Goal: Information Seeking & Learning: Learn about a topic

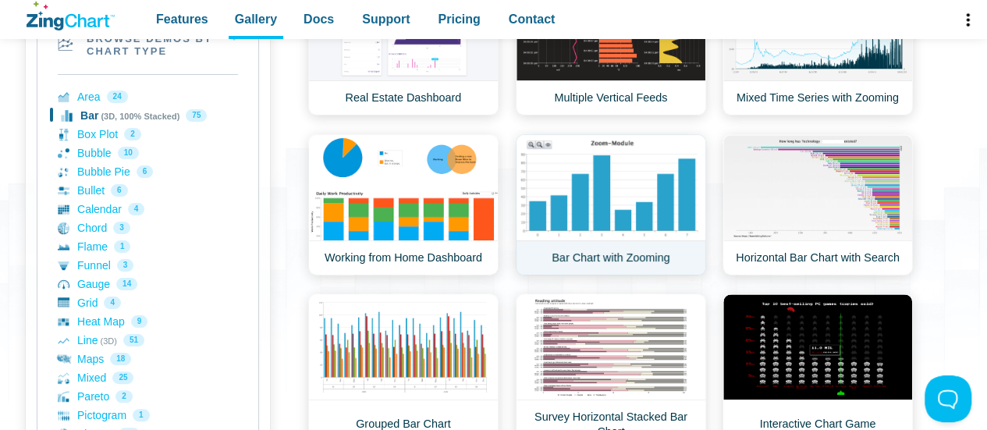
click at [588, 215] on link "Bar Chart with Zooming" at bounding box center [611, 204] width 190 height 141
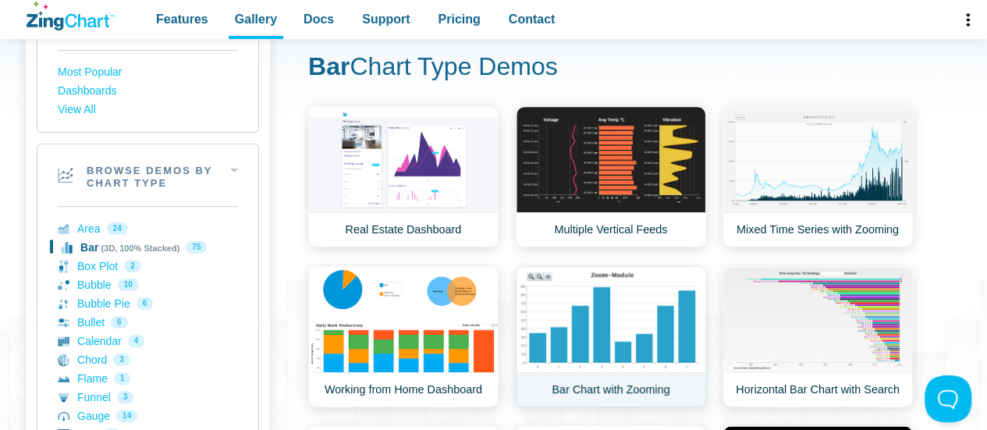
scroll to position [122, 0]
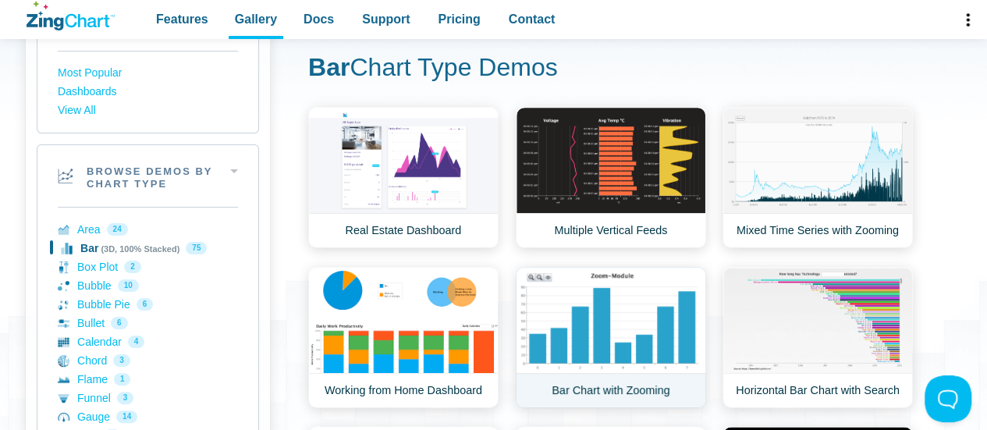
click at [594, 314] on link "Bar Chart with Zooming" at bounding box center [611, 337] width 190 height 141
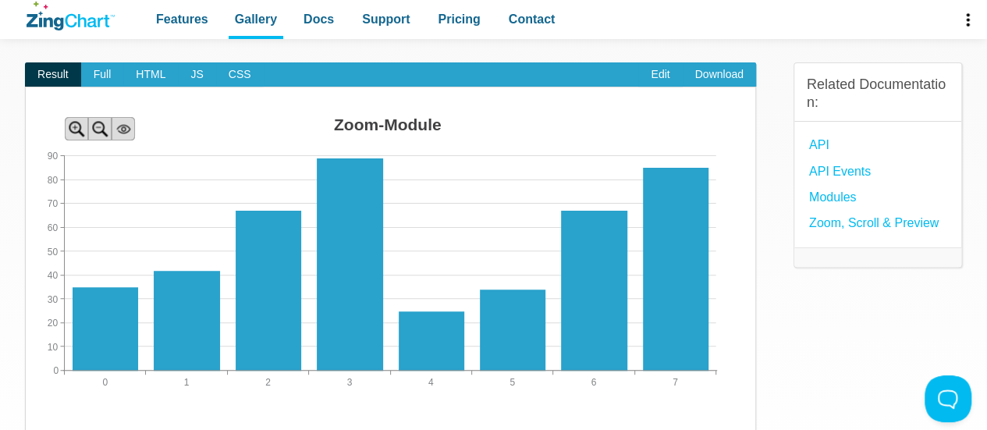
scroll to position [130, 0]
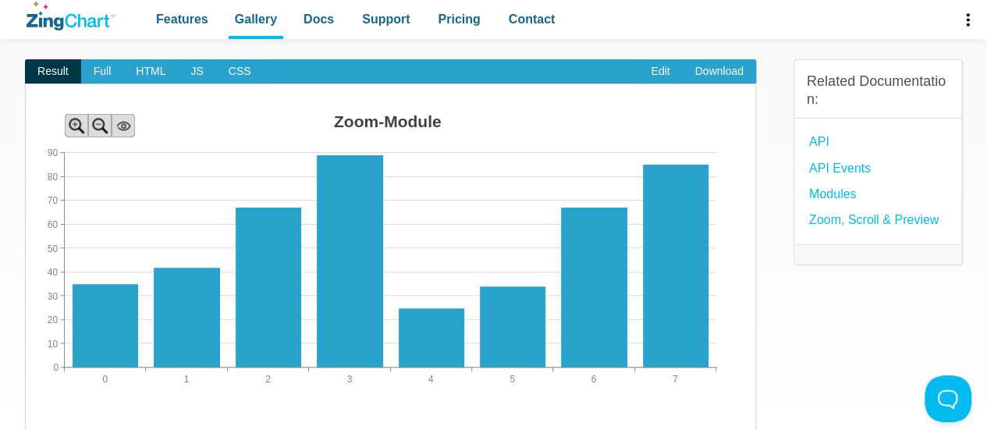
scroll to position [133, 0]
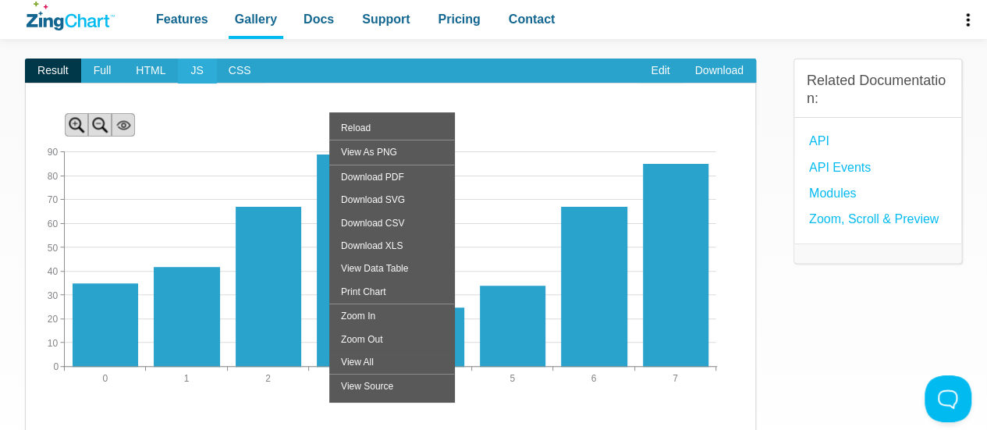
click at [197, 76] on span "JS" at bounding box center [196, 71] width 37 height 25
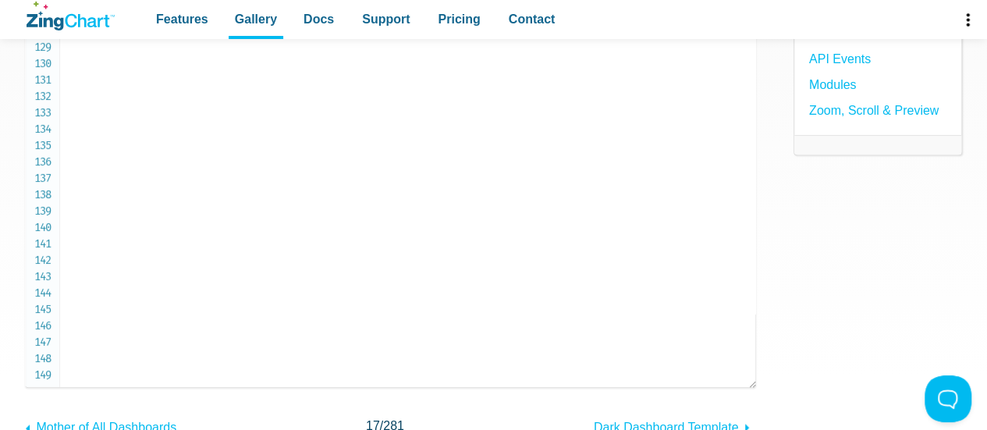
scroll to position [248, 0]
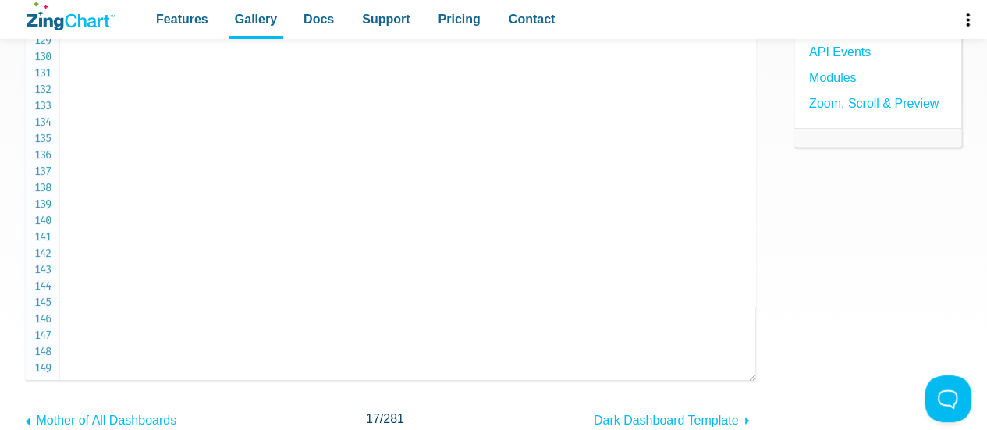
drag, startPoint x: 409, startPoint y: 193, endPoint x: 365, endPoint y: 190, distance: 43.8
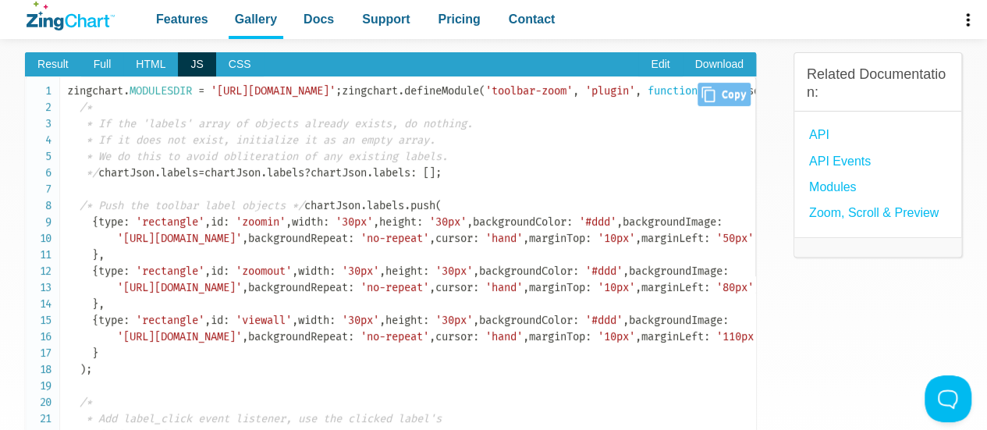
scroll to position [138, 0]
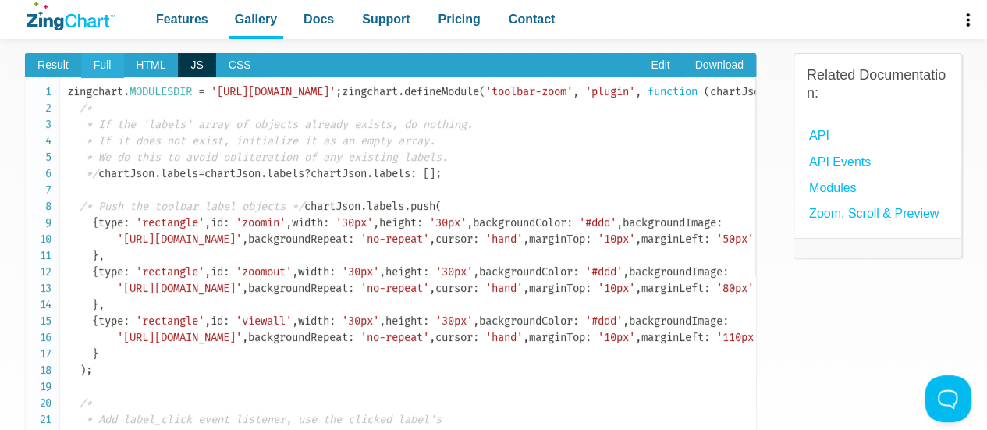
click at [101, 71] on span "Full" at bounding box center [102, 65] width 43 height 25
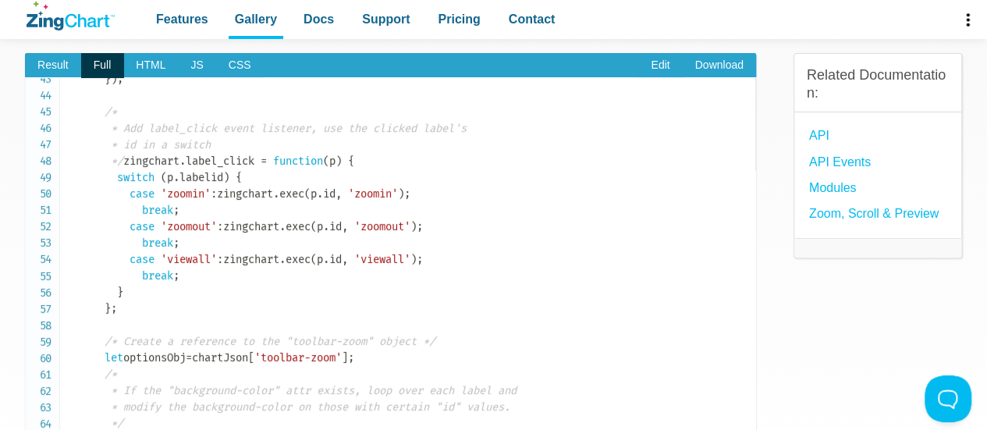
scroll to position [700, 0]
drag, startPoint x: 105, startPoint y: 193, endPoint x: 287, endPoint y: 257, distance: 193.7
click at [287, 257] on code "<!doctype html> < html class = " zc-html " > < head > < meta charset = " utf-8 …" at bounding box center [411, 195] width 688 height 1622
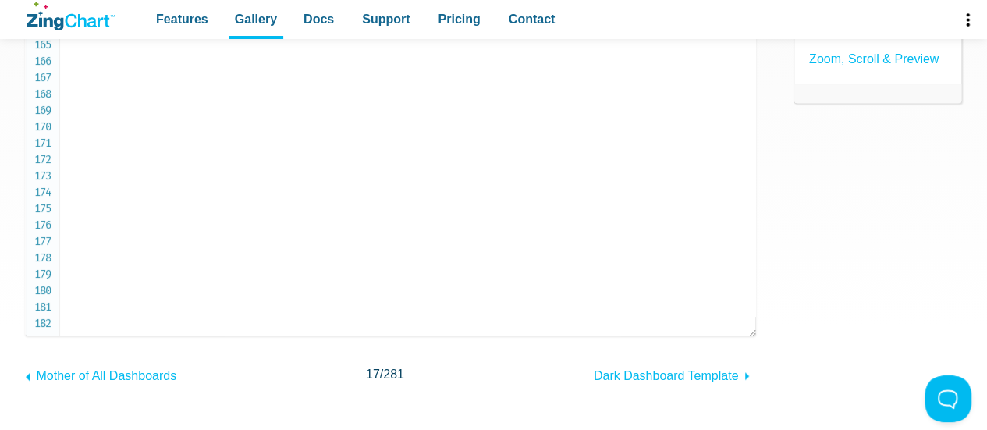
scroll to position [305, 0]
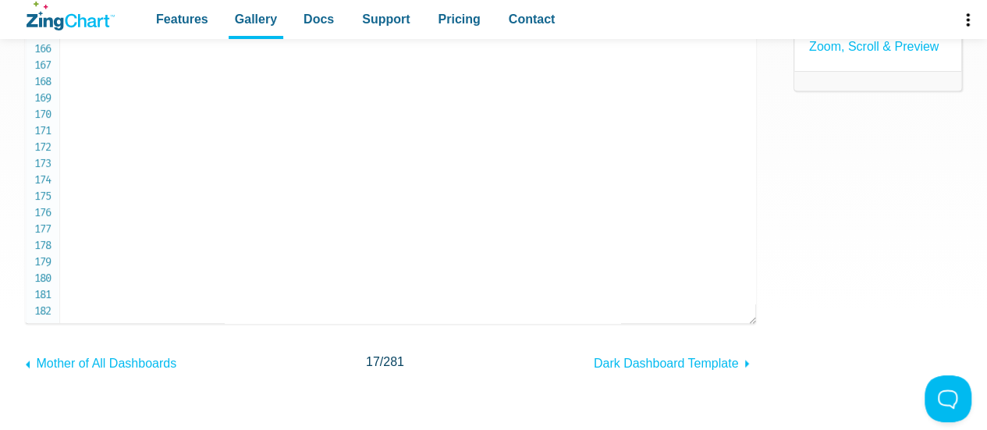
copy span "chartJson . labels . push ( { type : 'rectangle' , id : 'zoomin' , width : '30p…"
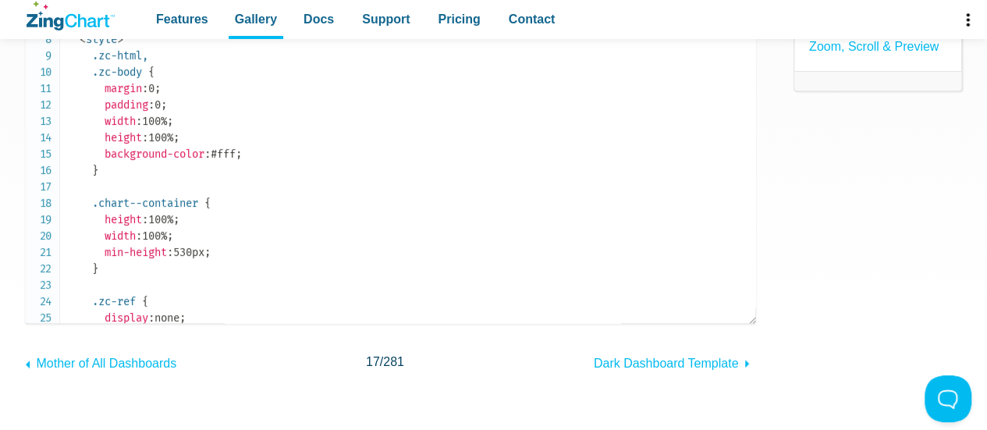
scroll to position [0, 0]
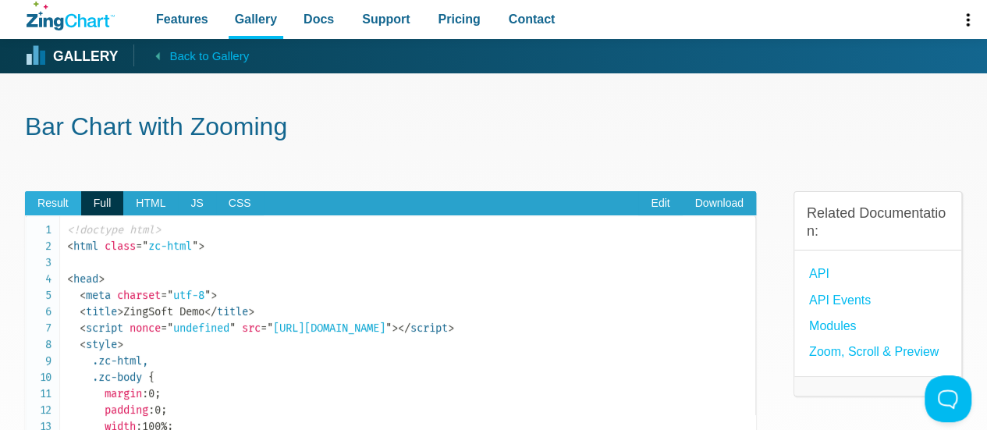
click at [72, 199] on span "Result" at bounding box center [53, 203] width 56 height 25
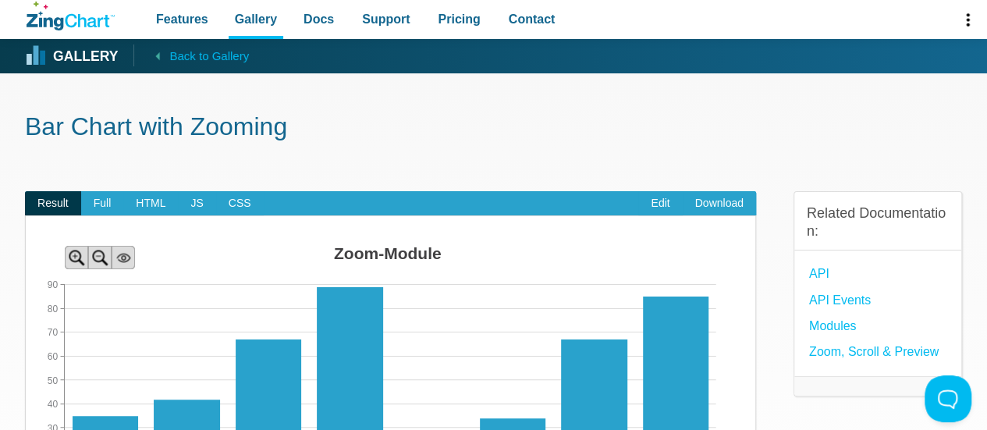
scroll to position [227, 0]
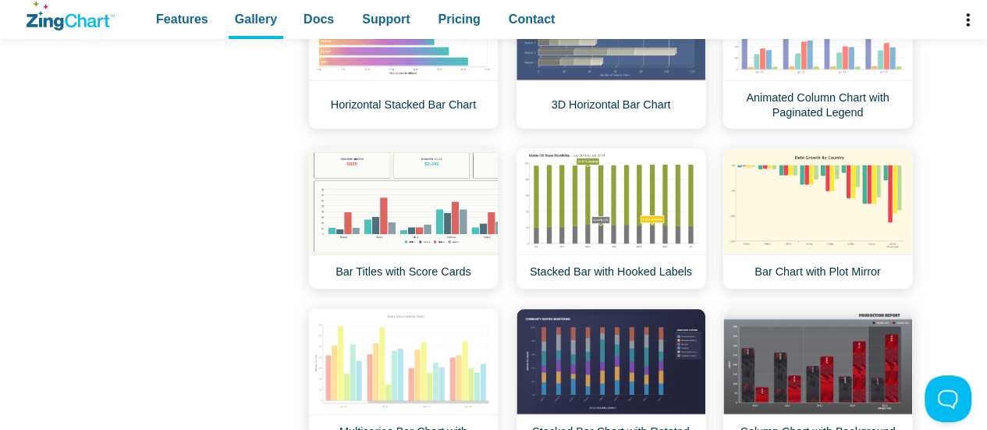
scroll to position [2071, 0]
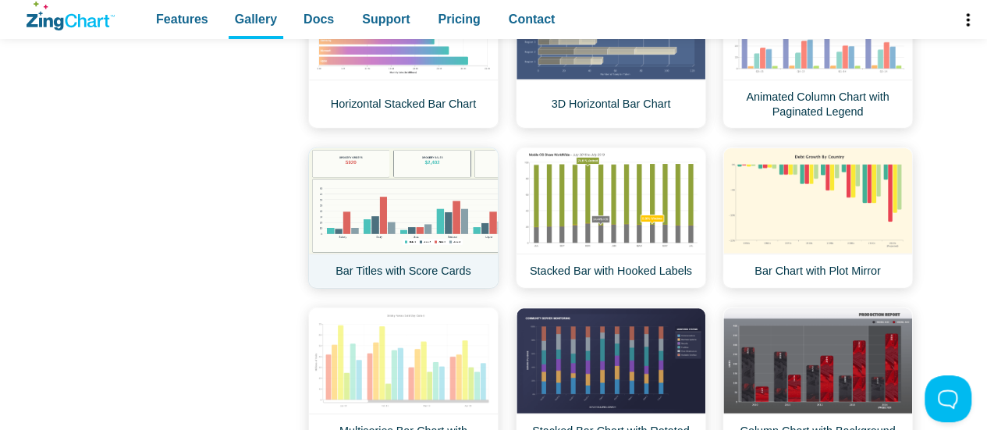
click at [428, 229] on link "Bar Titles with Score Cards" at bounding box center [403, 217] width 190 height 141
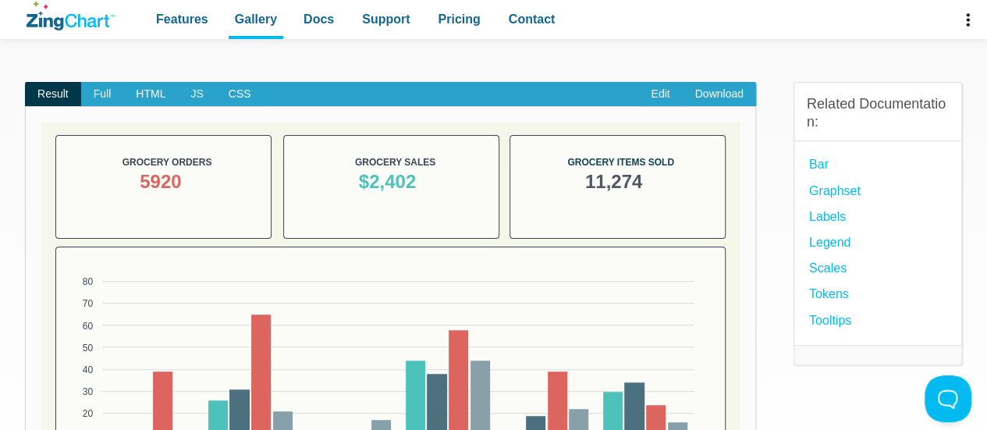
scroll to position [107, 0]
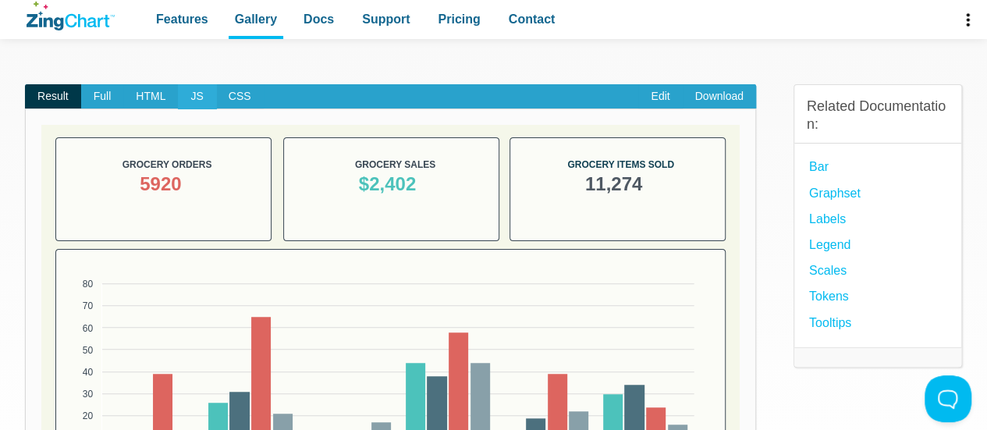
click at [195, 93] on span "JS" at bounding box center [196, 96] width 37 height 25
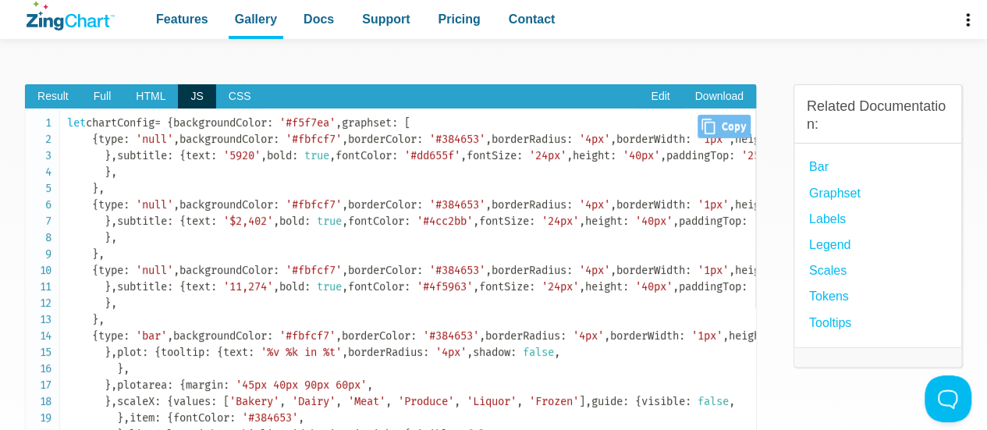
click at [701, 127] on icon "Close" at bounding box center [707, 127] width 13 height 16
type input "let chartConfig = { backgroundColor: '#f5f7ea', graphset: [ { type: 'null', bac…"
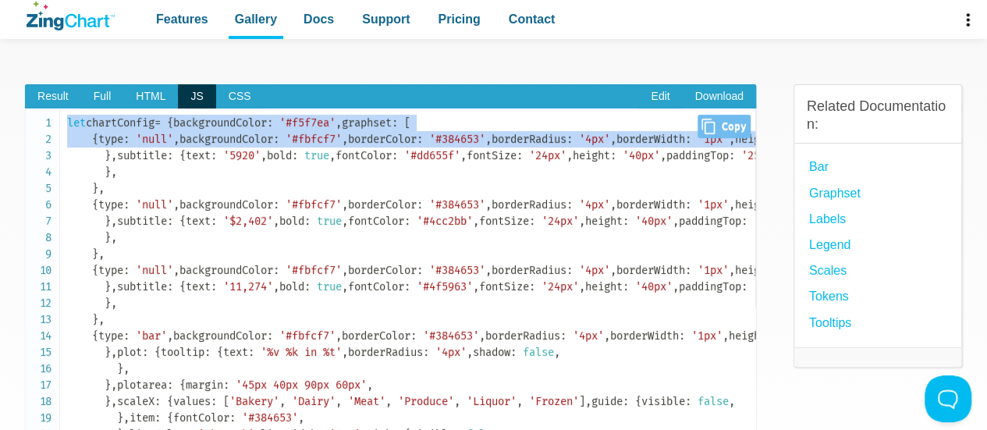
drag, startPoint x: 67, startPoint y: 121, endPoint x: 208, endPoint y: 322, distance: 245.4
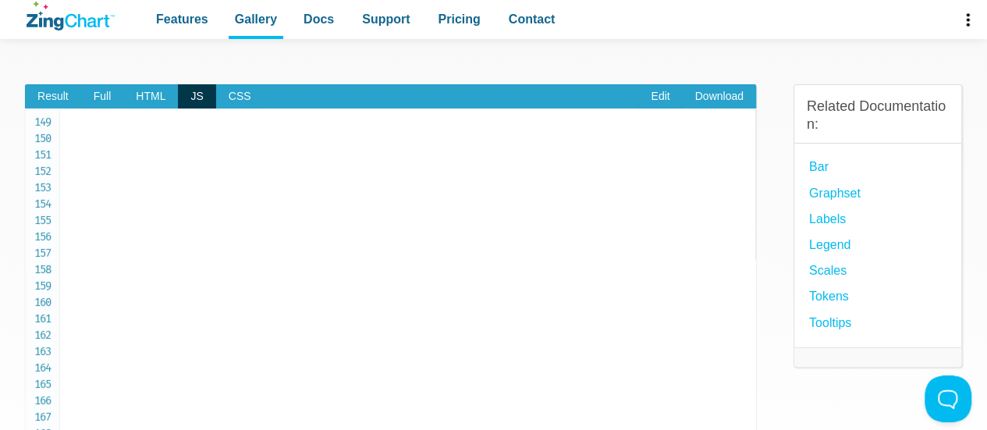
scroll to position [2711, 0]
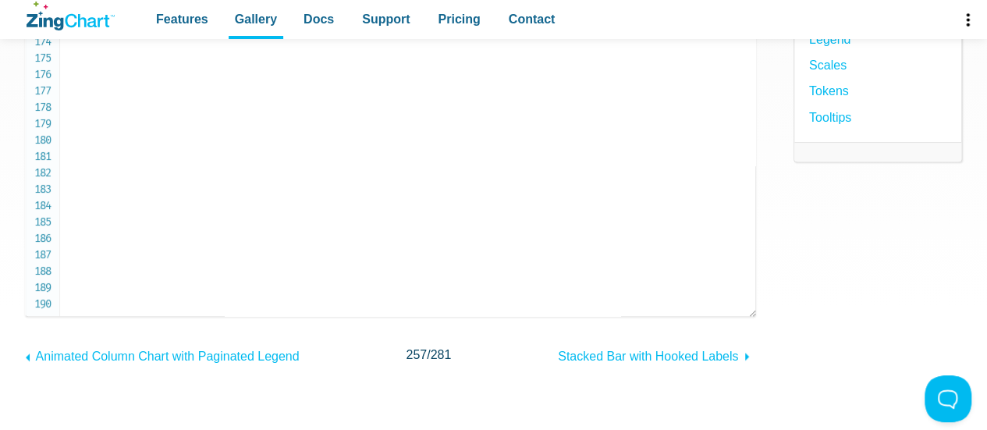
scroll to position [313, 0]
copy code "let chartConfig = { backgroundColor : '#f5f7ea' , graphset : [ { type : 'null' …"
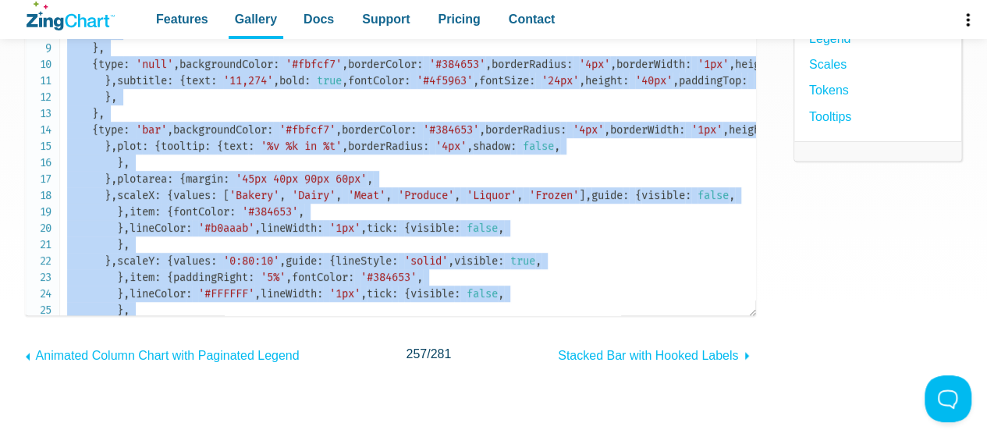
scroll to position [0, 0]
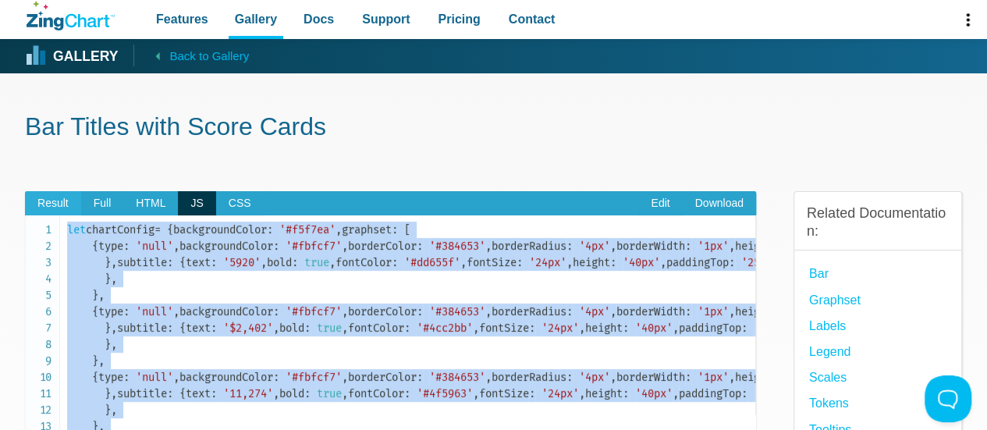
click at [43, 211] on span "Result" at bounding box center [53, 203] width 56 height 25
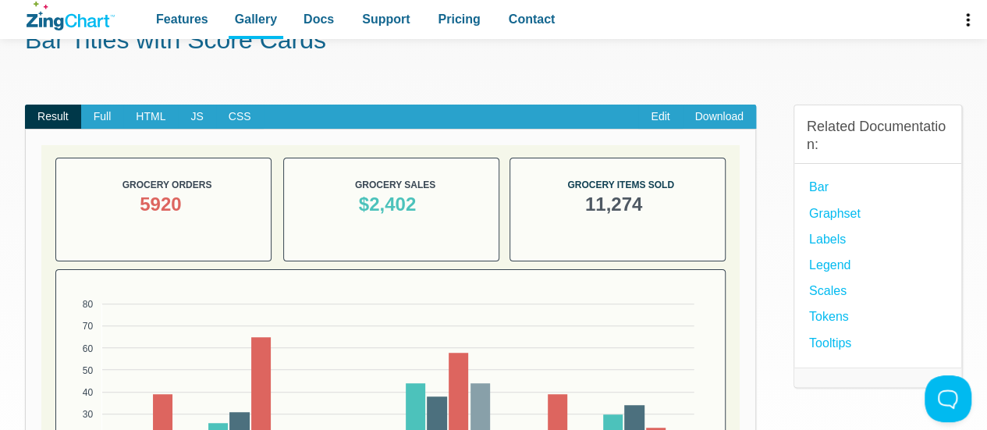
scroll to position [86, 0]
